Goal: Navigation & Orientation: Find specific page/section

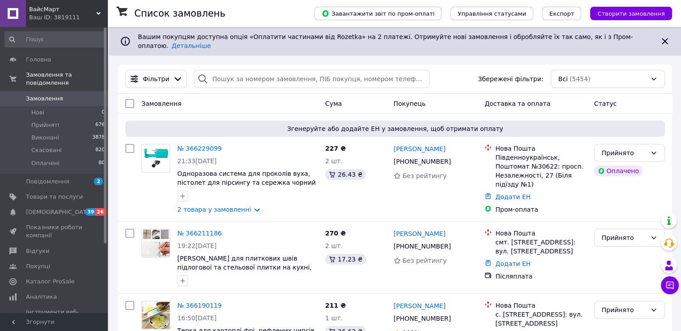
click at [90, 13] on div "Ваш ID: 3819111" at bounding box center [68, 17] width 78 height 8
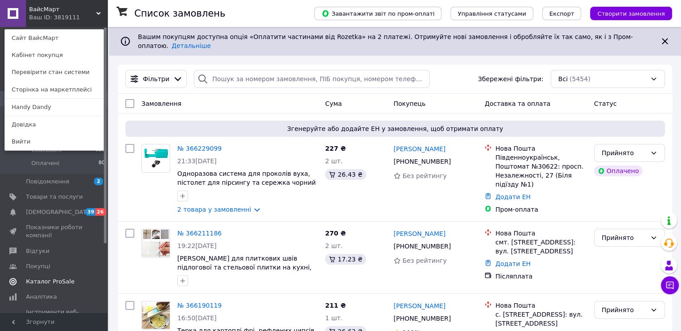
click at [41, 277] on span "Каталог ProSale" at bounding box center [50, 281] width 48 height 8
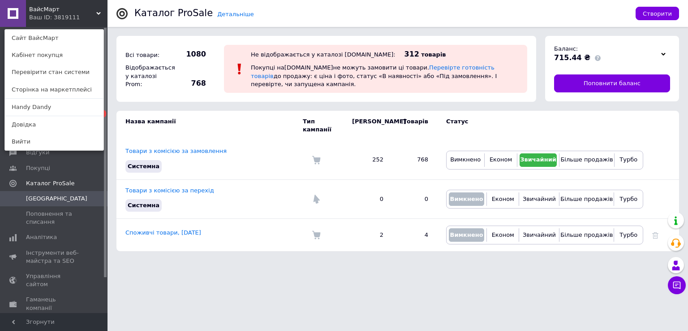
click at [86, 10] on div "ВайсМарт Ваш ID: 3819111 Сайт ВайсМарт Кабінет покупця Перевірити стан системи …" at bounding box center [54, 13] width 108 height 27
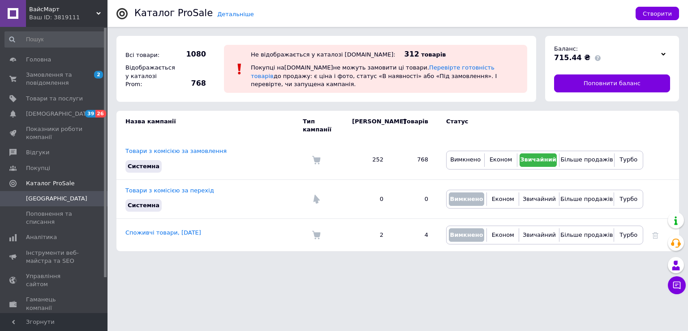
click at [88, 11] on span "ВайсМарт" at bounding box center [62, 9] width 67 height 8
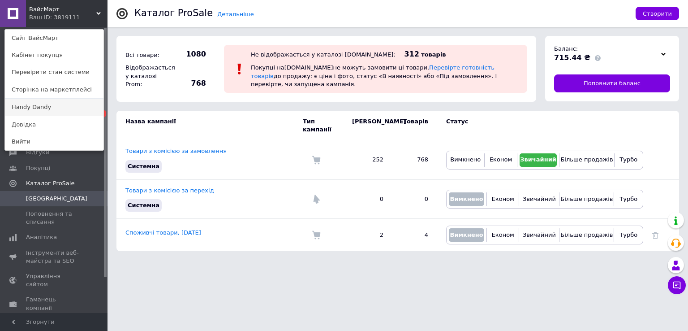
click at [53, 106] on link "Handy Dandy" at bounding box center [54, 107] width 99 height 17
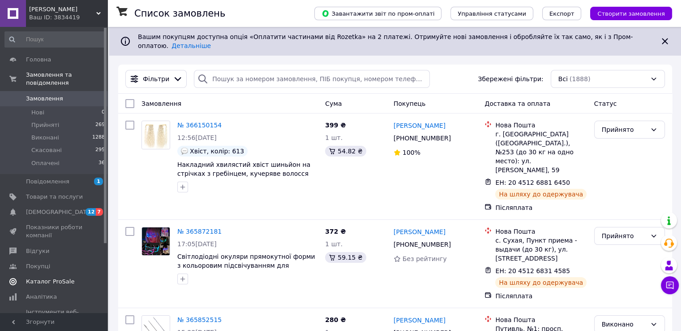
click at [55, 277] on span "Каталог ProSale" at bounding box center [50, 281] width 48 height 8
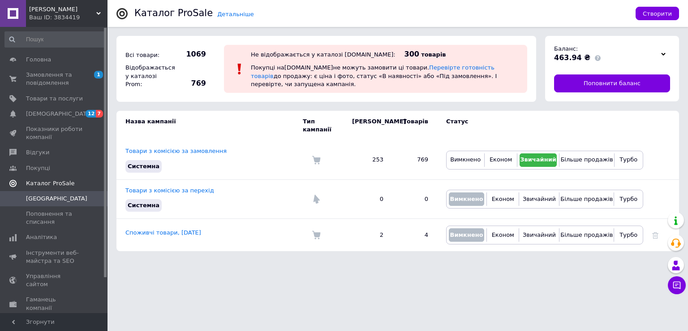
click at [58, 180] on span "Каталог ProSale" at bounding box center [50, 183] width 48 height 8
